Goal: Task Accomplishment & Management: Use online tool/utility

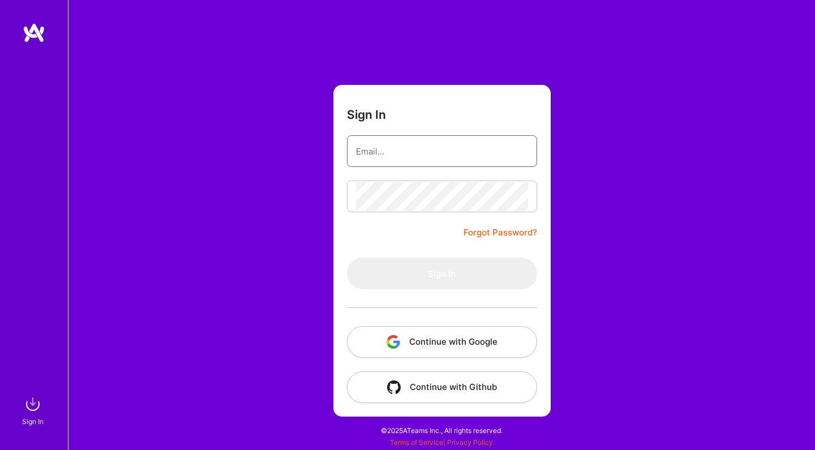
type input "[EMAIL_ADDRESS][DOMAIN_NAME]"
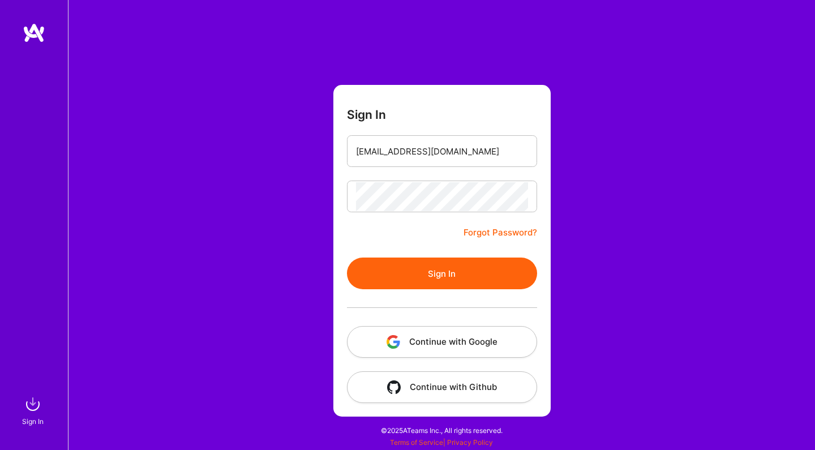
click at [438, 283] on button "Sign In" at bounding box center [442, 274] width 190 height 32
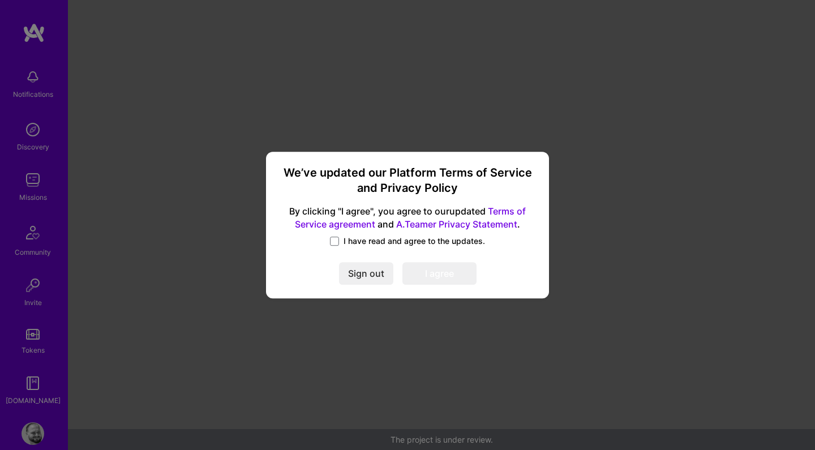
click at [357, 241] on span "I have read and agree to the updates." at bounding box center [415, 241] width 142 height 11
click at [0, 0] on input "I have read and agree to the updates." at bounding box center [0, 0] width 0 height 0
click at [411, 279] on button "I agree" at bounding box center [440, 274] width 74 height 23
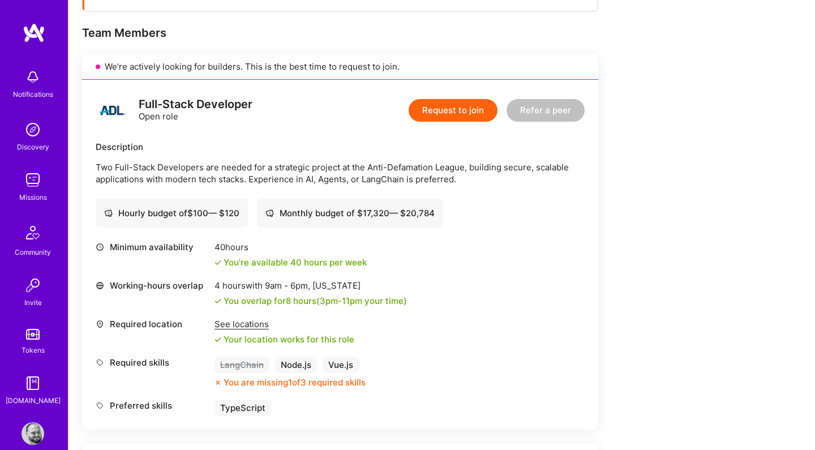
scroll to position [212, 0]
click at [252, 327] on div "See locations" at bounding box center [285, 324] width 140 height 12
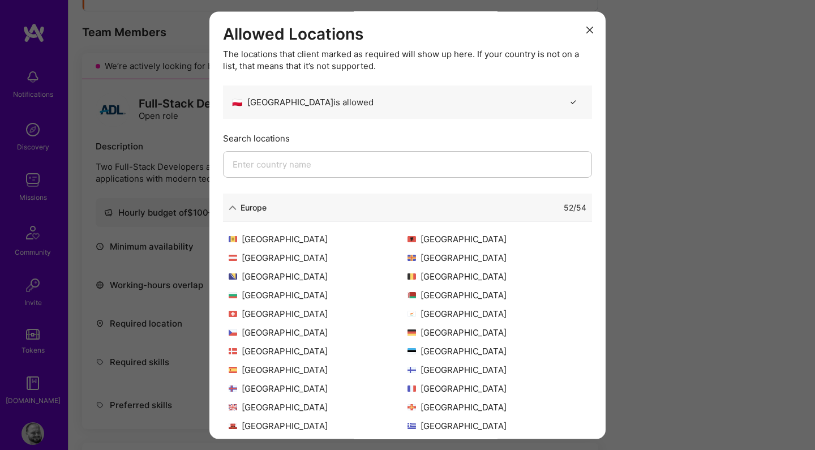
click at [635, 281] on div "Allowed Locations The locations that client marked as required will show up her…" at bounding box center [407, 225] width 815 height 450
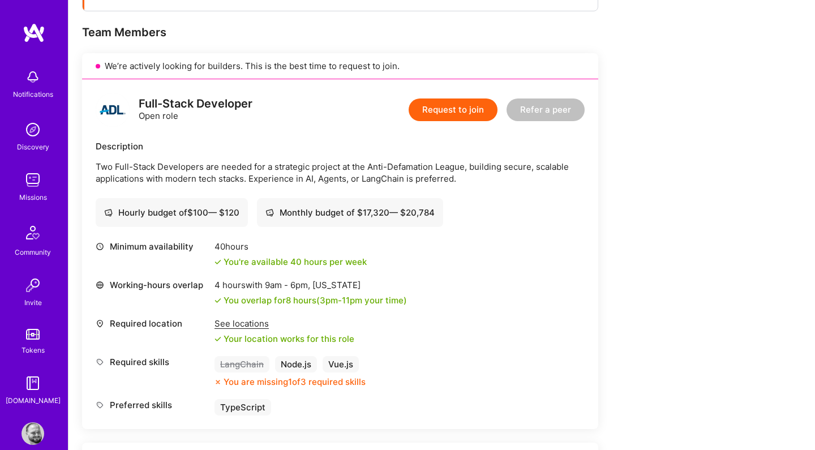
scroll to position [254, 0]
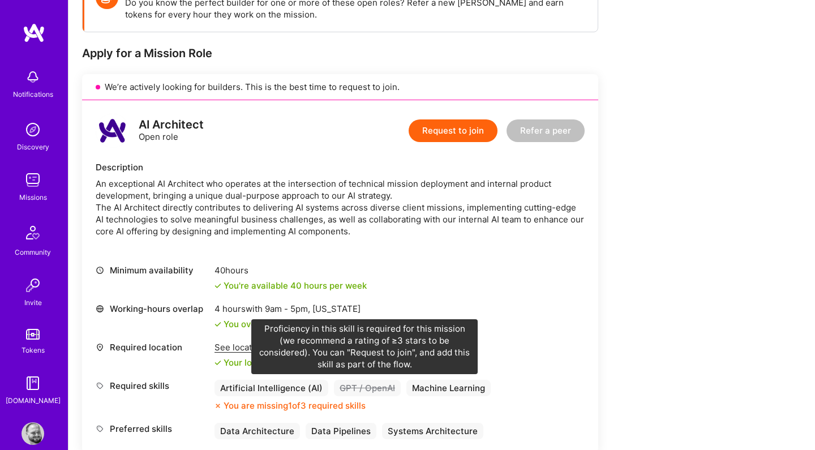
scroll to position [37, 0]
